Goal: Navigation & Orientation: Find specific page/section

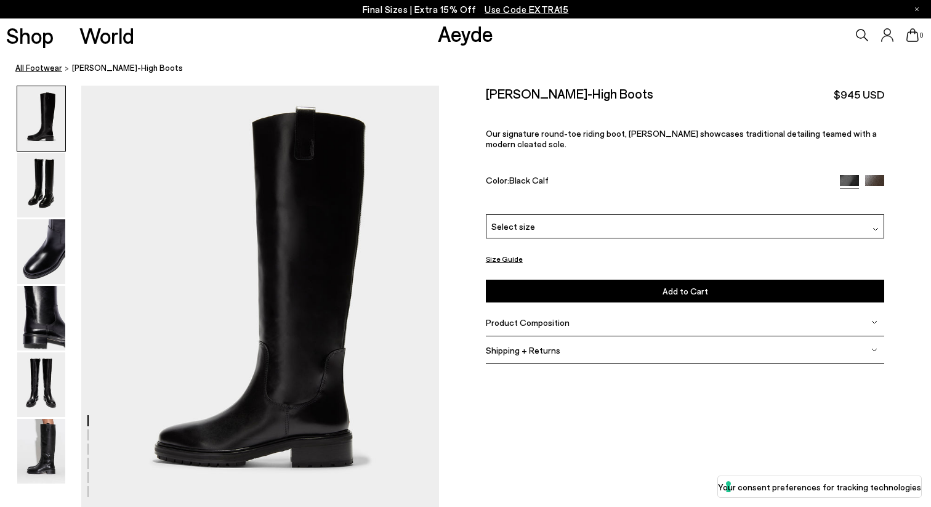
click at [55, 70] on link "All Footwear" at bounding box center [38, 68] width 47 height 13
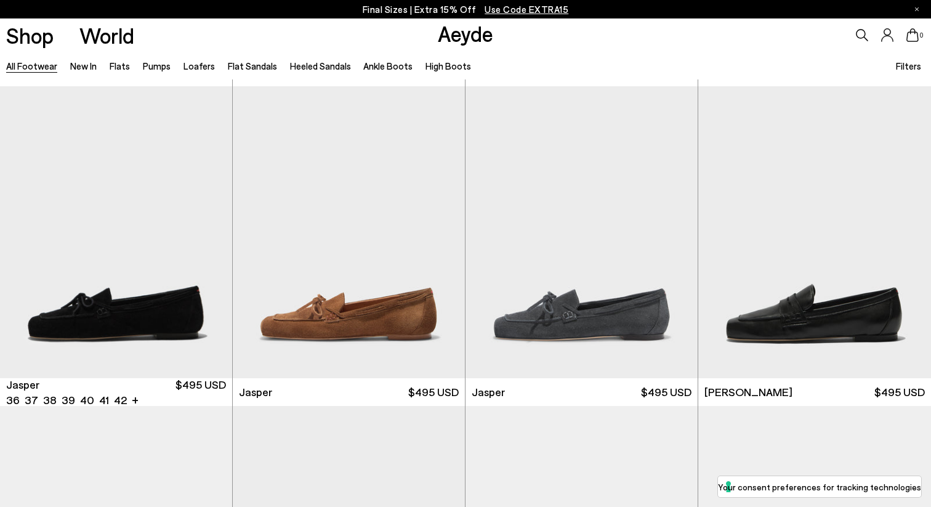
scroll to position [314, 0]
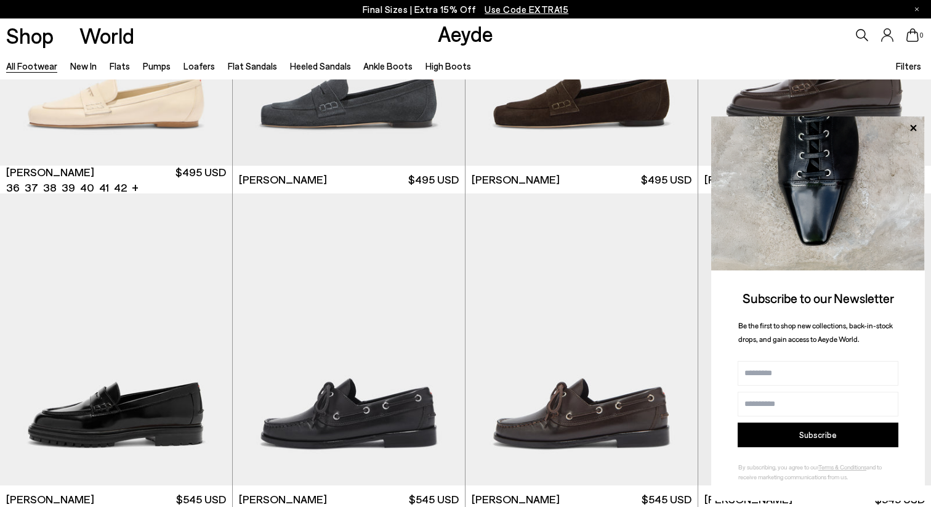
scroll to position [846, 0]
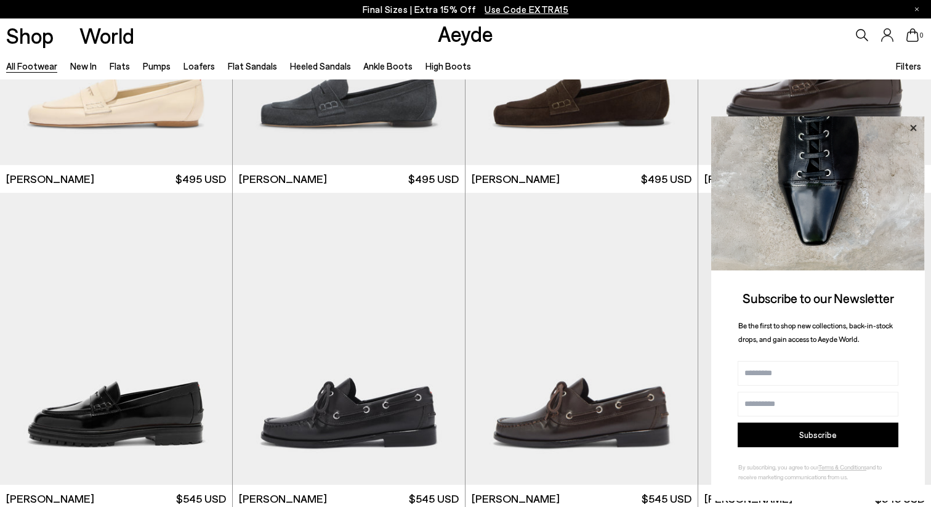
click at [914, 126] on icon at bounding box center [913, 127] width 6 height 6
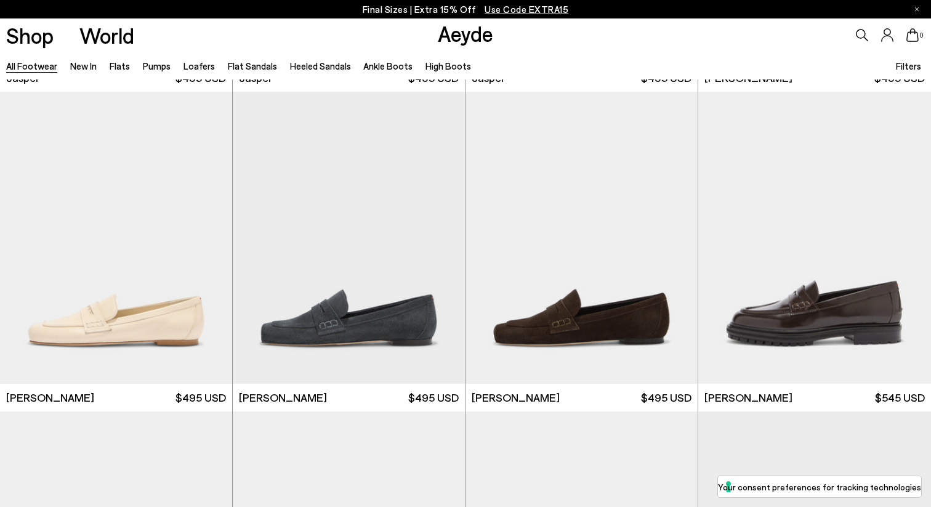
scroll to position [0, 0]
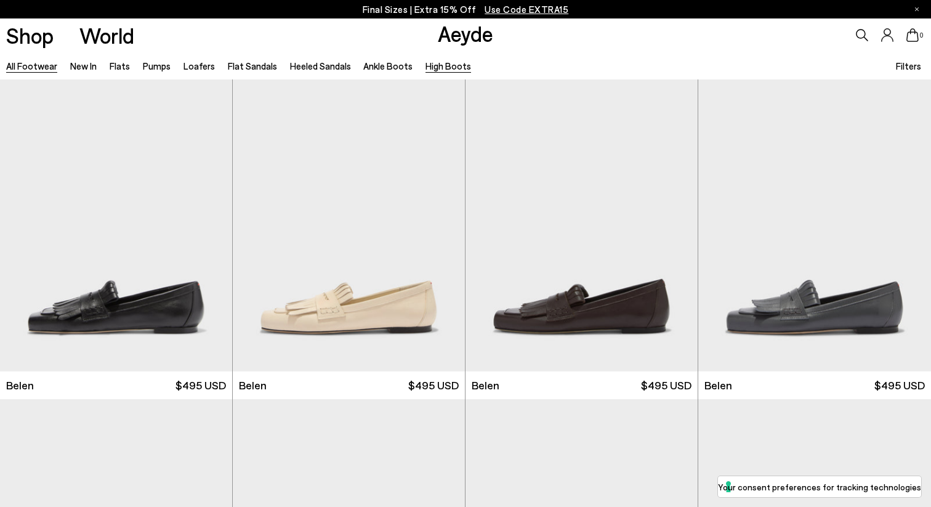
click at [432, 63] on link "High Boots" at bounding box center [449, 65] width 46 height 11
